Goal: Browse casually: Explore the website without a specific task or goal

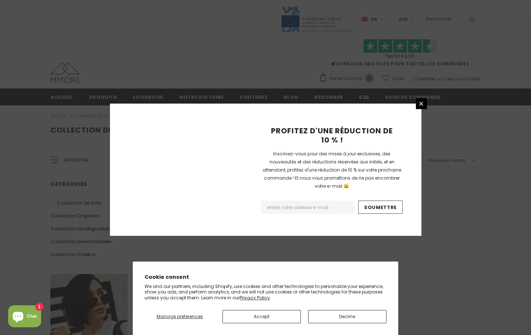
scroll to position [436, 0]
